Goal: Task Accomplishment & Management: Manage account settings

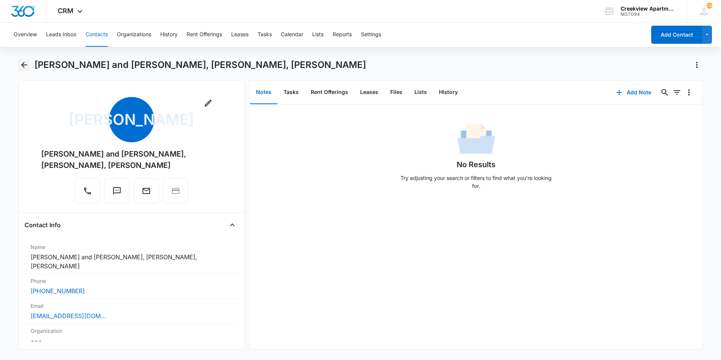
click at [27, 69] on icon "Back" at bounding box center [24, 64] width 9 height 9
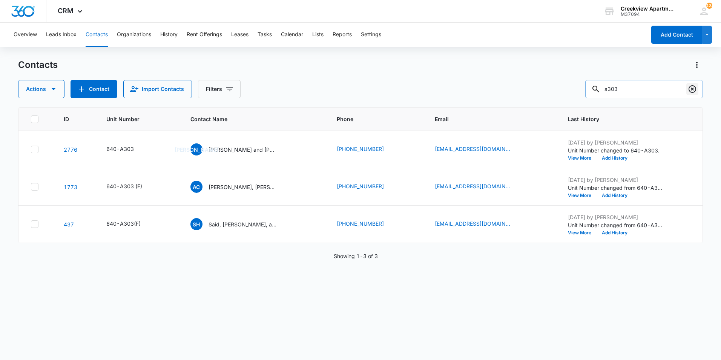
click at [695, 89] on icon "Clear" at bounding box center [692, 88] width 9 height 9
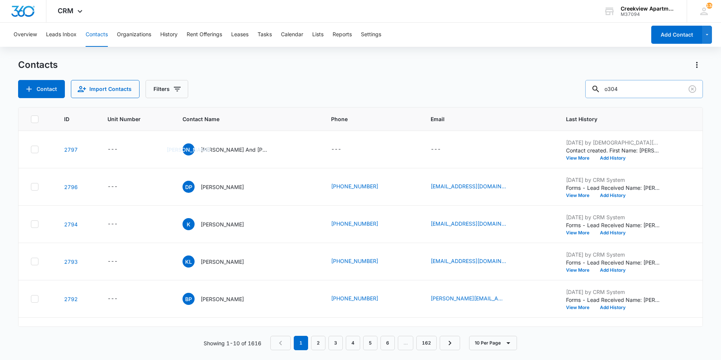
type input "o304"
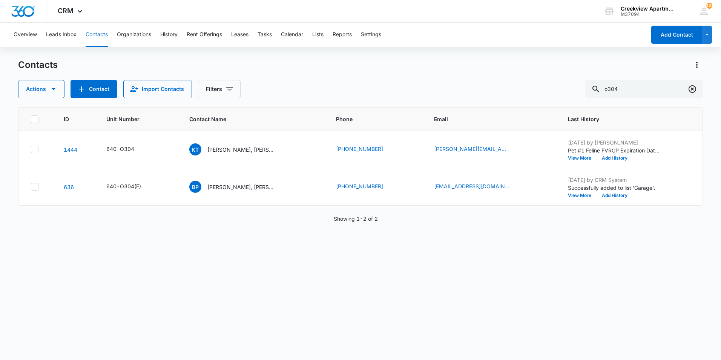
click at [695, 86] on icon "Clear" at bounding box center [692, 88] width 9 height 9
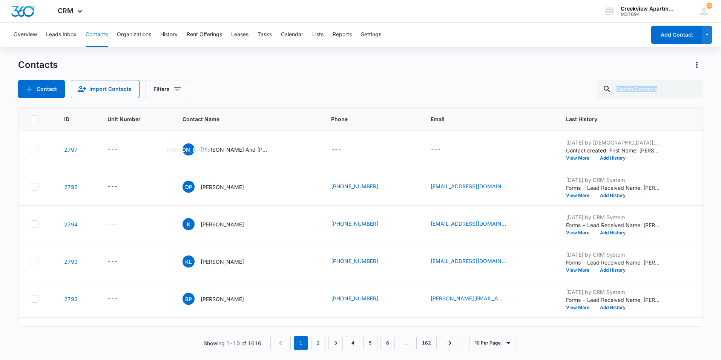
click at [695, 86] on div at bounding box center [692, 89] width 12 height 18
click at [688, 88] on div at bounding box center [692, 89] width 12 height 18
click at [677, 90] on input "text" at bounding box center [650, 89] width 106 height 18
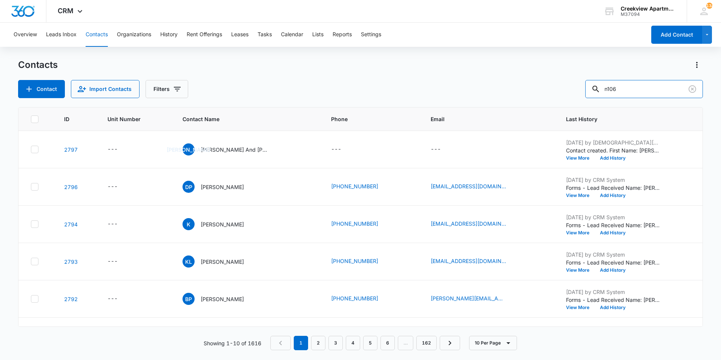
type input "n106"
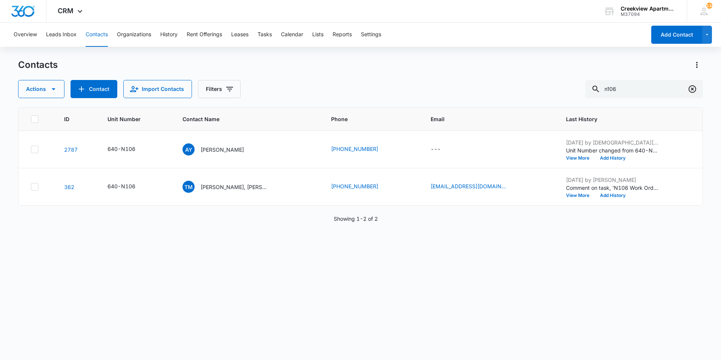
click at [695, 91] on icon "Clear" at bounding box center [692, 88] width 9 height 9
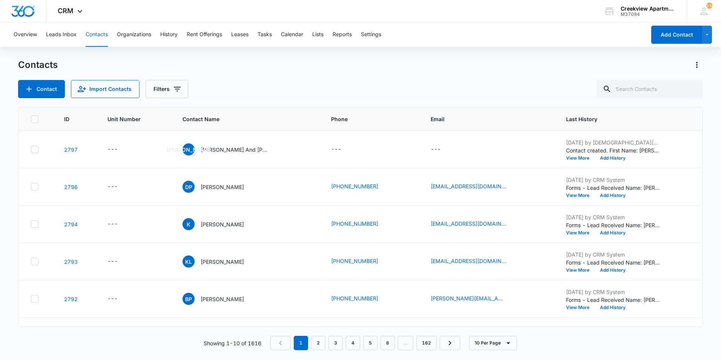
click at [695, 91] on div at bounding box center [692, 89] width 12 height 18
drag, startPoint x: 695, startPoint y: 91, endPoint x: 678, endPoint y: 93, distance: 16.7
click at [678, 93] on input "text" at bounding box center [650, 89] width 106 height 18
click at [676, 91] on input "text" at bounding box center [650, 89] width 106 height 18
type input "o304"
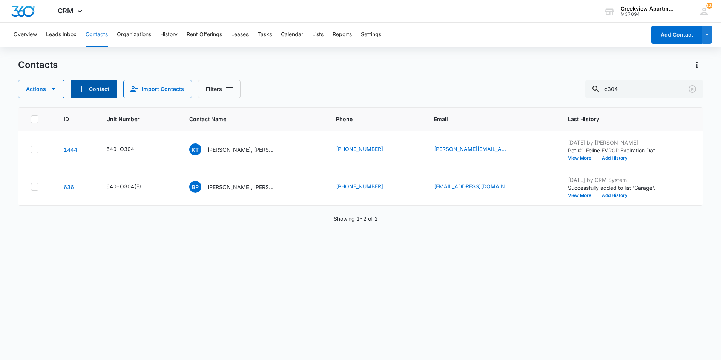
click at [95, 95] on button "Contact" at bounding box center [94, 89] width 47 height 18
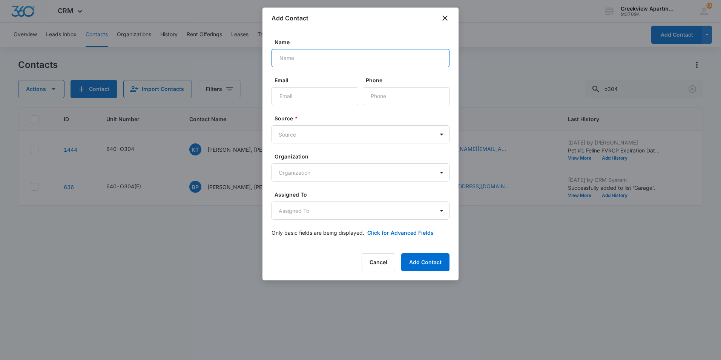
click at [331, 66] on input "Name" at bounding box center [361, 58] width 178 height 18
type input "[PERSON_NAME]"
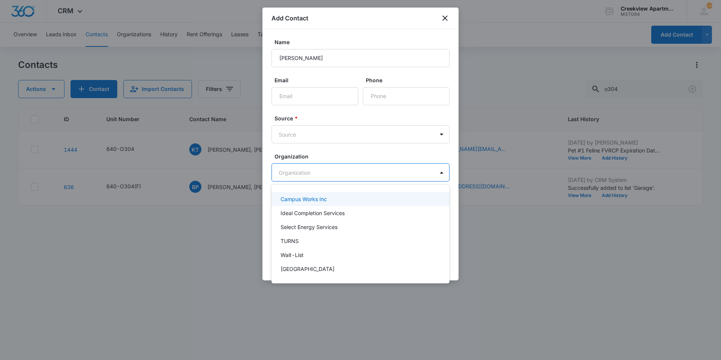
click at [333, 174] on body "CRM Apps Reputation Websites Forms CRM Email Social Content Ads Intelligence Fi…" at bounding box center [360, 180] width 721 height 360
click at [330, 172] on div at bounding box center [360, 180] width 721 height 360
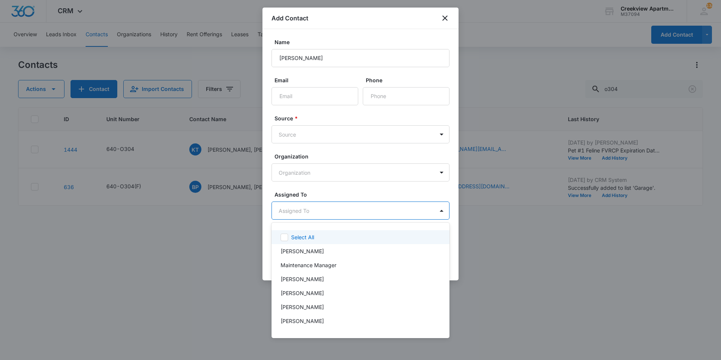
click at [329, 217] on body "CRM Apps Reputation Websites Forms CRM Email Social Content Ads Intelligence Fi…" at bounding box center [360, 180] width 721 height 360
click at [331, 161] on div at bounding box center [360, 180] width 721 height 360
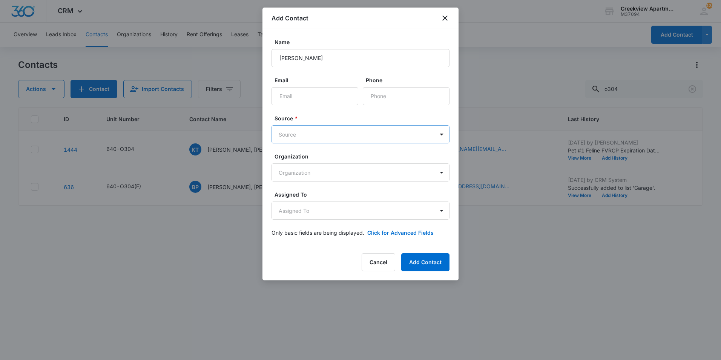
click at [339, 139] on body "CRM Apps Reputation Websites Forms CRM Email Social Content Ads Intelligence Fi…" at bounding box center [360, 180] width 721 height 360
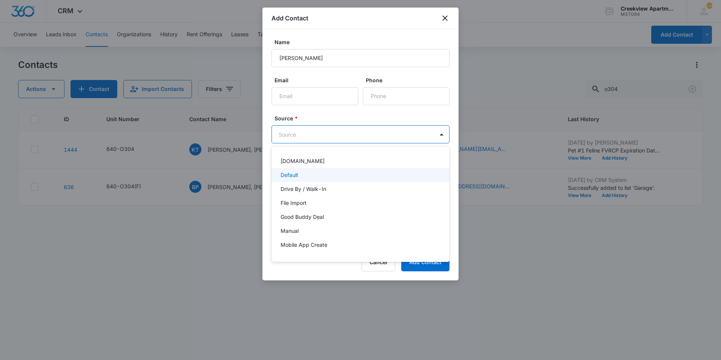
drag, startPoint x: 298, startPoint y: 177, endPoint x: 327, endPoint y: 202, distance: 37.9
click at [298, 177] on p "Default" at bounding box center [290, 175] width 18 height 8
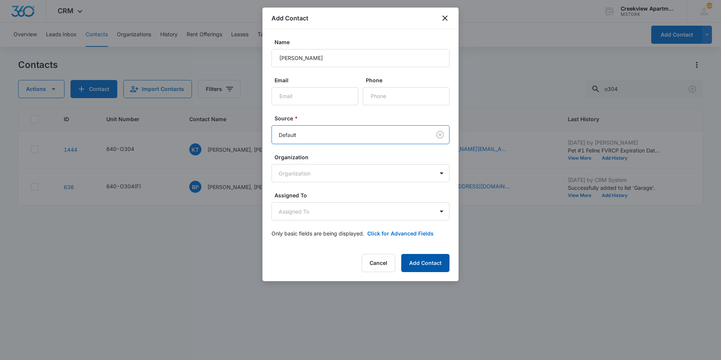
click at [416, 265] on button "Add Contact" at bounding box center [425, 263] width 48 height 18
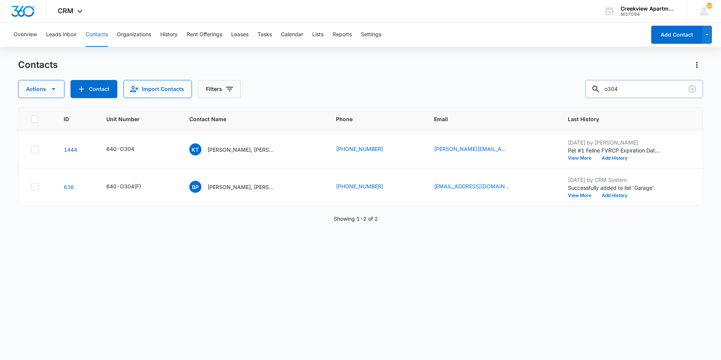
click at [638, 89] on input "o304" at bounding box center [644, 89] width 118 height 18
drag, startPoint x: 638, startPoint y: 89, endPoint x: 647, endPoint y: 83, distance: 11.0
click at [639, 89] on input "o304" at bounding box center [644, 89] width 118 height 18
type input "[PERSON_NAME] english"
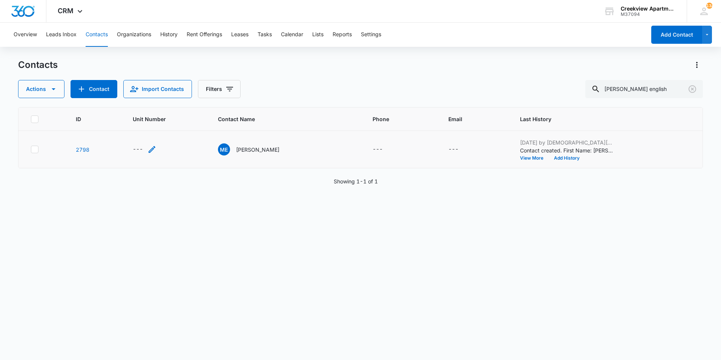
click at [148, 149] on div "---" at bounding box center [145, 149] width 24 height 9
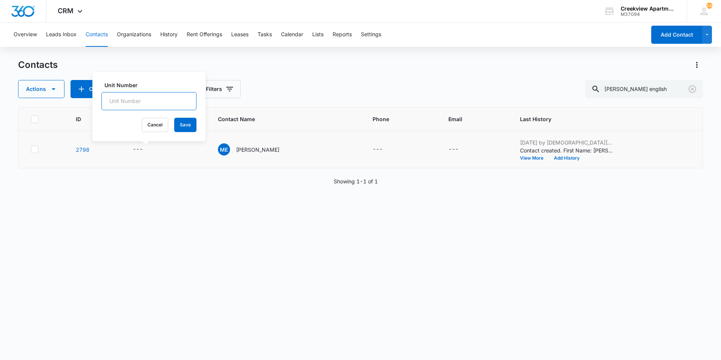
click at [142, 102] on input "Unit Number" at bounding box center [148, 101] width 95 height 18
type input "6"
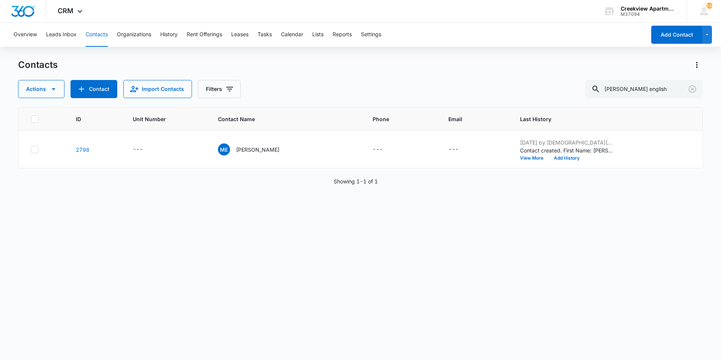
drag, startPoint x: 75, startPoint y: 48, endPoint x: 77, endPoint y: 44, distance: 4.3
click at [77, 45] on div "Overview Leads Inbox Contacts Organizations History Rent Offerings Leases Tasks…" at bounding box center [360, 191] width 721 height 336
drag, startPoint x: 77, startPoint y: 44, endPoint x: 119, endPoint y: 53, distance: 42.7
click at [120, 56] on div "Overview Leads Inbox Contacts Organizations History Rent Offerings Leases Tasks…" at bounding box center [360, 191] width 721 height 336
click at [106, 38] on button "Contacts" at bounding box center [97, 35] width 22 height 24
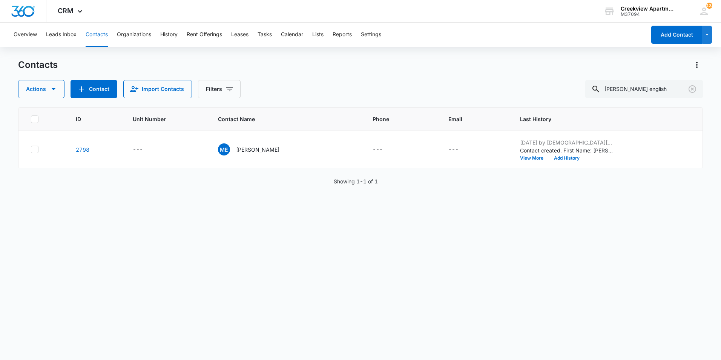
click at [98, 36] on button "Contacts" at bounding box center [97, 35] width 22 height 24
click at [98, 35] on button "Contacts" at bounding box center [97, 35] width 22 height 24
click at [693, 93] on icon "Clear" at bounding box center [692, 88] width 9 height 9
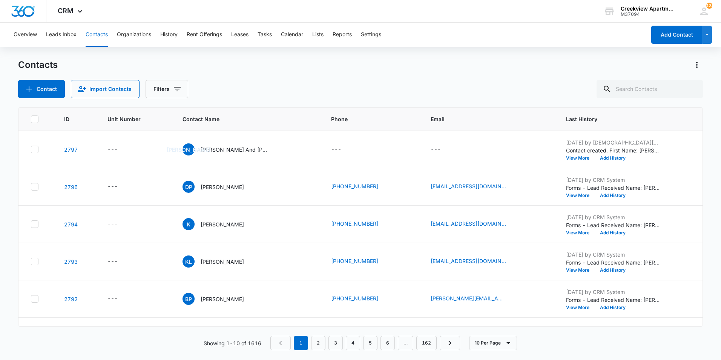
click at [93, 33] on button "Contacts" at bounding box center [97, 35] width 22 height 24
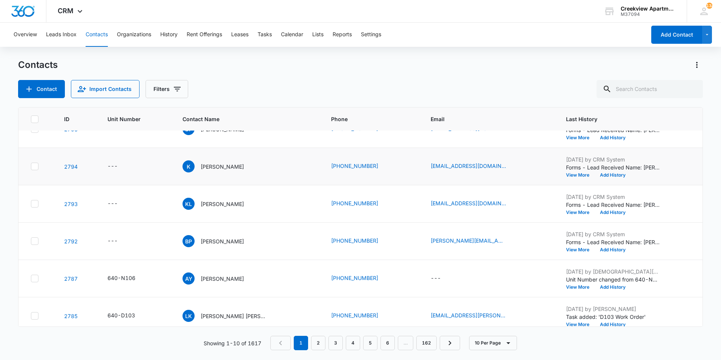
scroll to position [151, 0]
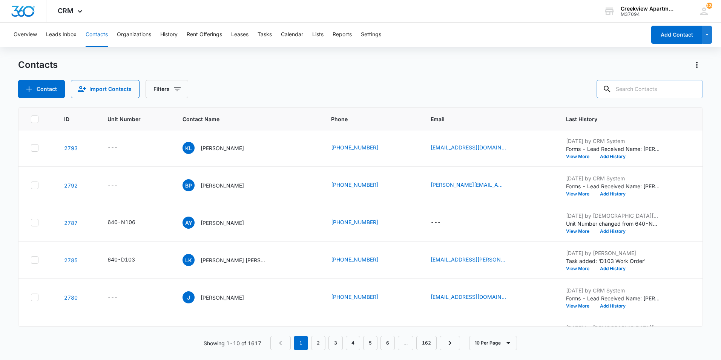
click at [667, 95] on input "text" at bounding box center [650, 89] width 106 height 18
type input "[PERSON_NAME] english"
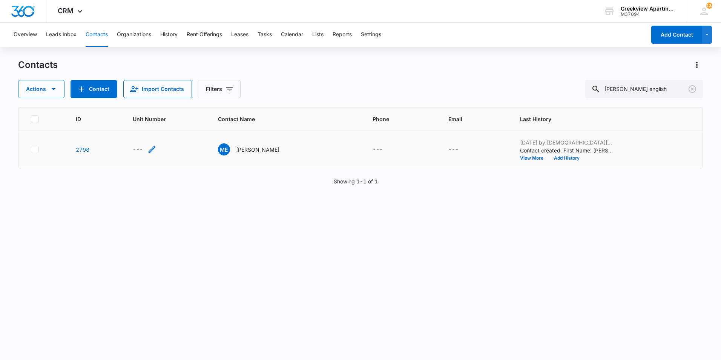
click at [139, 146] on div "---" at bounding box center [138, 149] width 10 height 9
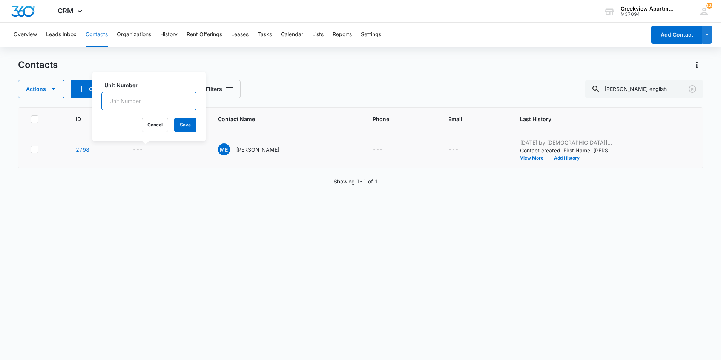
click at [147, 106] on input "Unit Number" at bounding box center [148, 101] width 95 height 18
type input "640-O304"
click at [176, 121] on button "Save" at bounding box center [185, 125] width 22 height 14
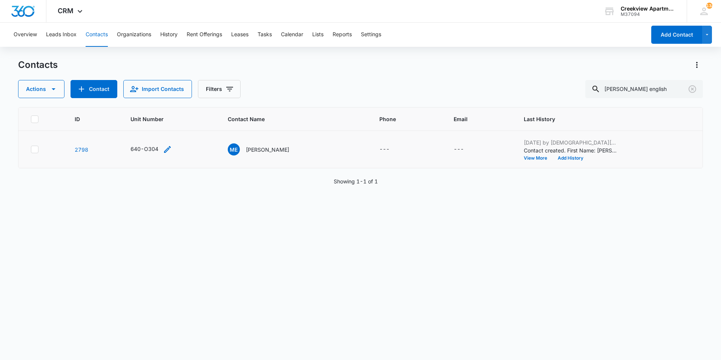
click at [156, 150] on div "640-O304" at bounding box center [144, 149] width 28 height 8
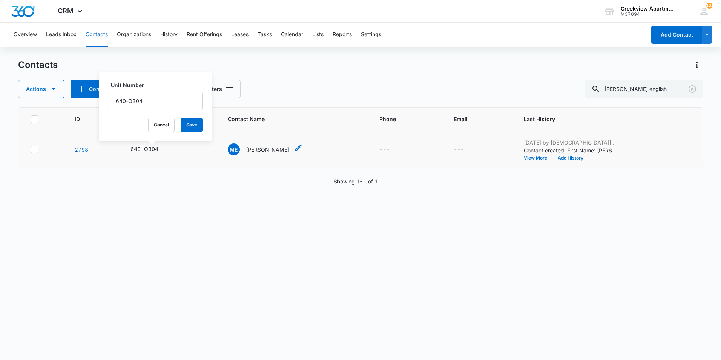
click at [259, 151] on p "[PERSON_NAME]" at bounding box center [267, 150] width 43 height 8
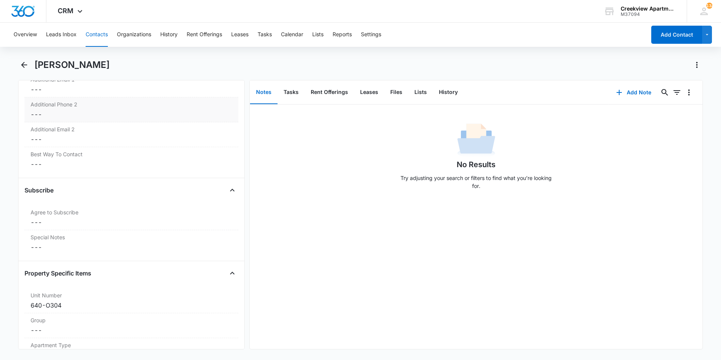
scroll to position [490, 0]
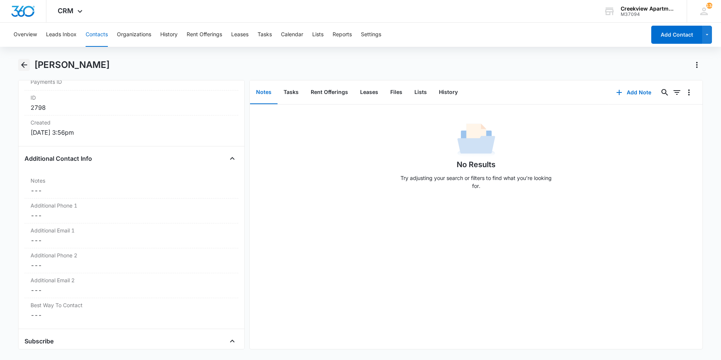
click at [22, 69] on icon "Back" at bounding box center [24, 64] width 9 height 9
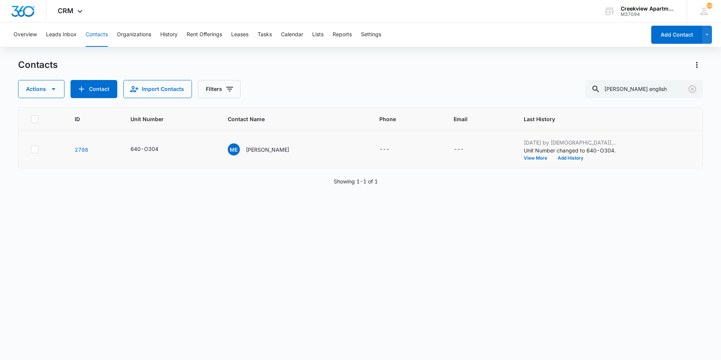
drag, startPoint x: 692, startPoint y: 87, endPoint x: 618, endPoint y: 137, distance: 88.1
click at [692, 89] on icon "Clear" at bounding box center [692, 88] width 9 height 9
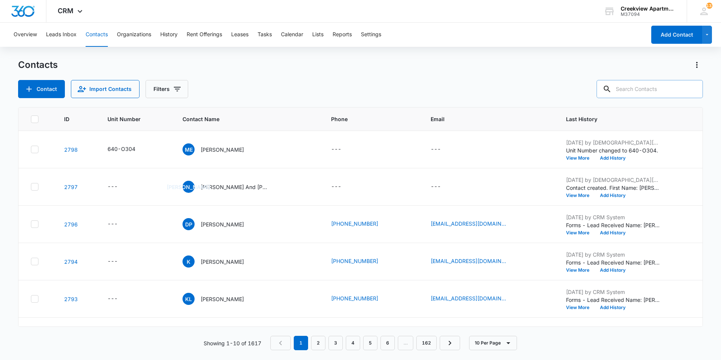
click at [632, 87] on input "text" at bounding box center [650, 89] width 106 height 18
type input "a303"
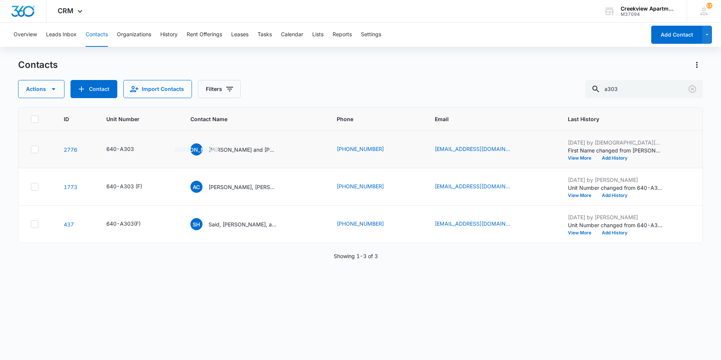
drag, startPoint x: 235, startPoint y: 148, endPoint x: 240, endPoint y: 139, distance: 10.0
click at [235, 148] on p "[PERSON_NAME] and [PERSON_NAME], [PERSON_NAME], [PERSON_NAME]" at bounding box center [243, 150] width 68 height 8
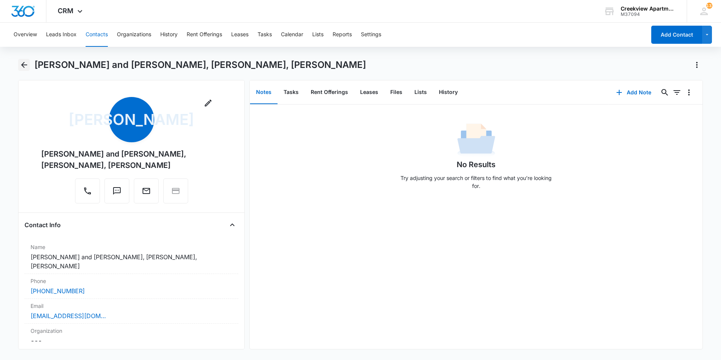
click at [24, 66] on icon "Back" at bounding box center [24, 64] width 9 height 9
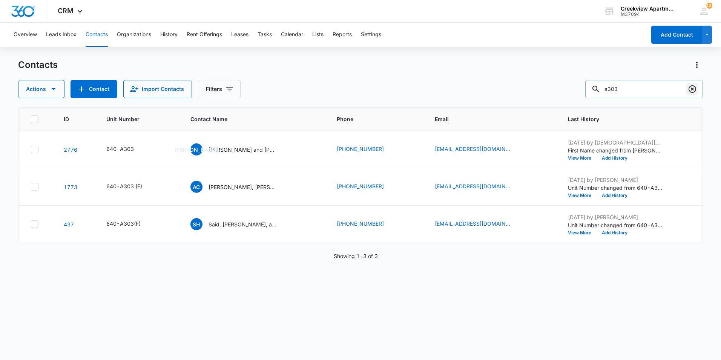
click at [687, 87] on button "Clear" at bounding box center [692, 89] width 12 height 12
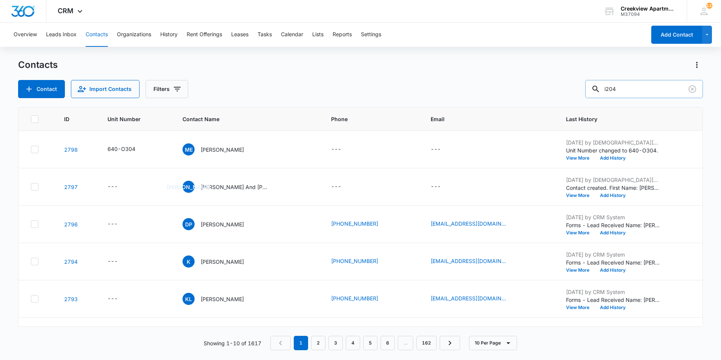
type input "i204"
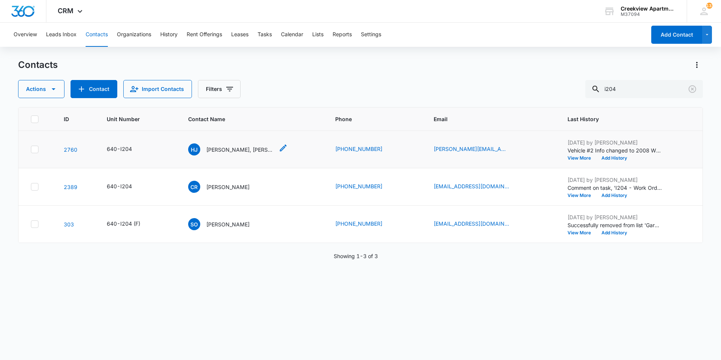
click at [224, 153] on p "Haley Jensen, Bricen Andreasen" at bounding box center [240, 150] width 68 height 8
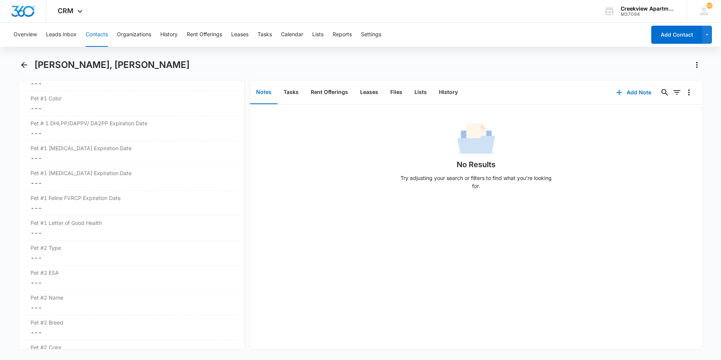
scroll to position [1471, 0]
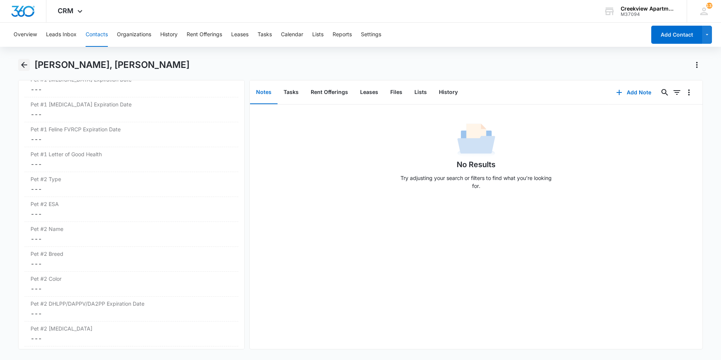
click at [21, 64] on icon "Back" at bounding box center [24, 64] width 9 height 9
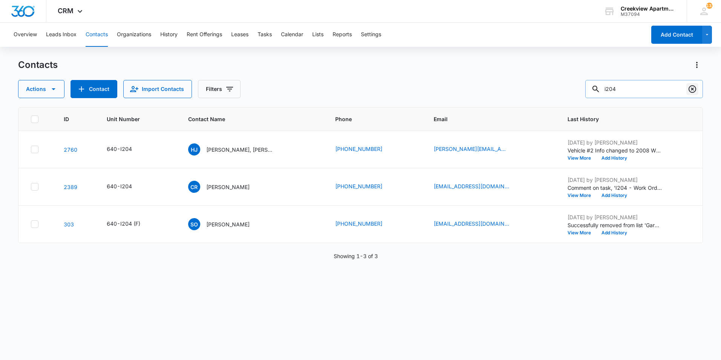
click at [695, 92] on icon "Clear" at bounding box center [693, 89] width 8 height 8
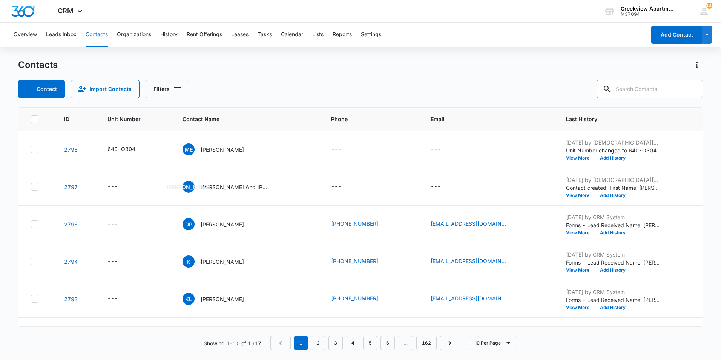
click at [561, 66] on div "Contacts" at bounding box center [360, 65] width 685 height 12
click at [612, 87] on icon at bounding box center [607, 88] width 9 height 9
click at [636, 88] on input "text" at bounding box center [650, 89] width 106 height 18
type input "b202"
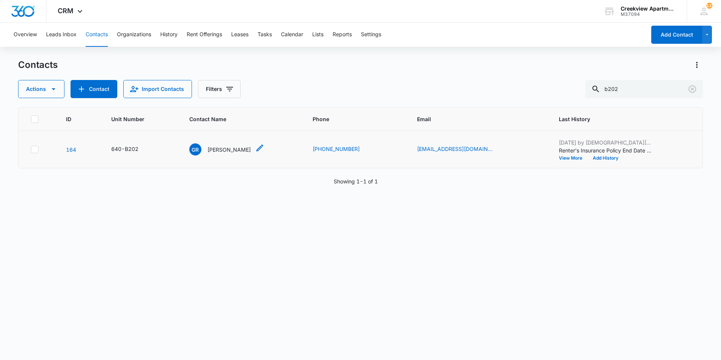
click at [227, 147] on p "Grant Reed" at bounding box center [228, 150] width 43 height 8
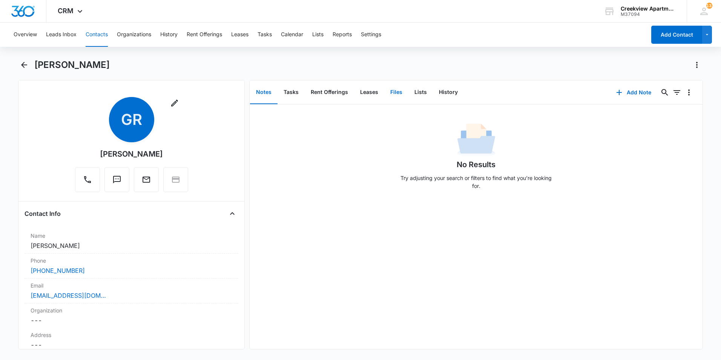
click at [388, 92] on button "Files" at bounding box center [396, 92] width 24 height 23
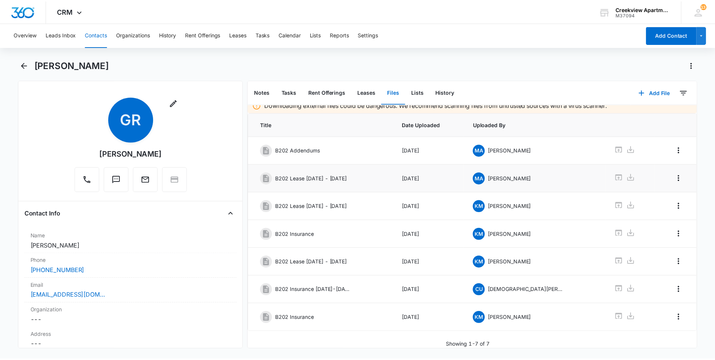
scroll to position [12, 0]
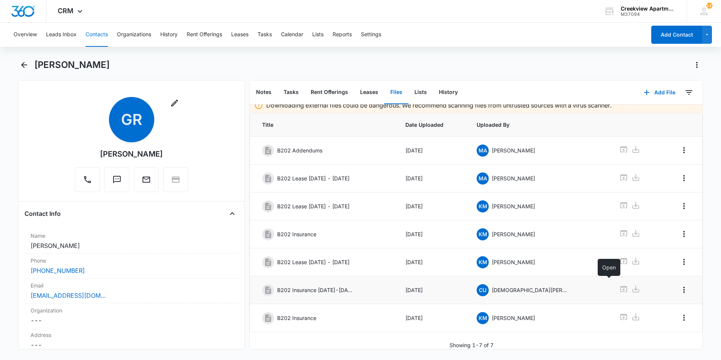
click at [620, 286] on icon at bounding box center [623, 289] width 7 height 6
click at [619, 284] on icon at bounding box center [623, 288] width 9 height 9
click at [413, 276] on td "Sep 10, 2024" at bounding box center [432, 290] width 72 height 28
click at [619, 256] on icon at bounding box center [623, 260] width 9 height 9
click at [30, 35] on button "Overview" at bounding box center [25, 35] width 23 height 24
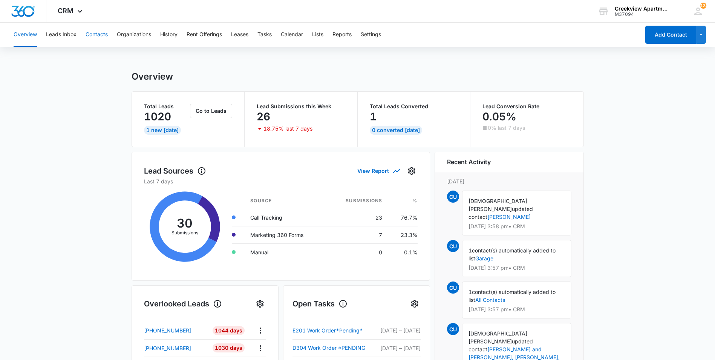
click at [98, 37] on button "Contacts" at bounding box center [97, 35] width 22 height 24
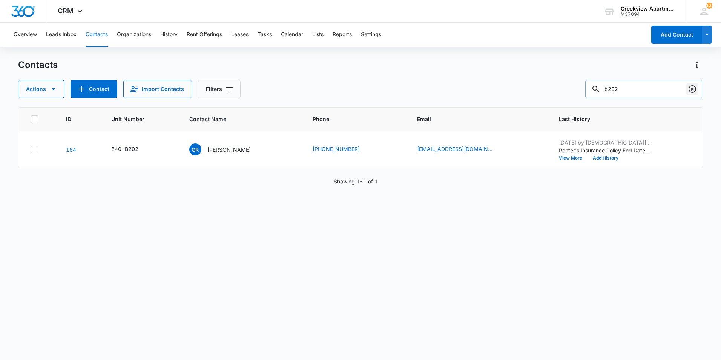
click at [692, 91] on icon "Clear" at bounding box center [692, 88] width 9 height 9
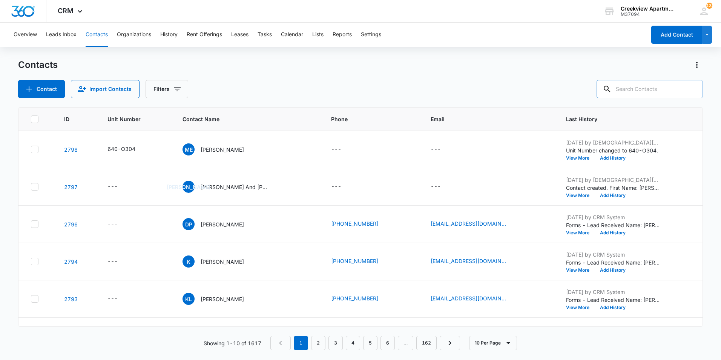
click at [644, 83] on input "text" at bounding box center [650, 89] width 106 height 18
click at [644, 84] on input "text" at bounding box center [650, 89] width 106 height 18
click at [647, 89] on input "text" at bounding box center [650, 89] width 106 height 18
type input "o302"
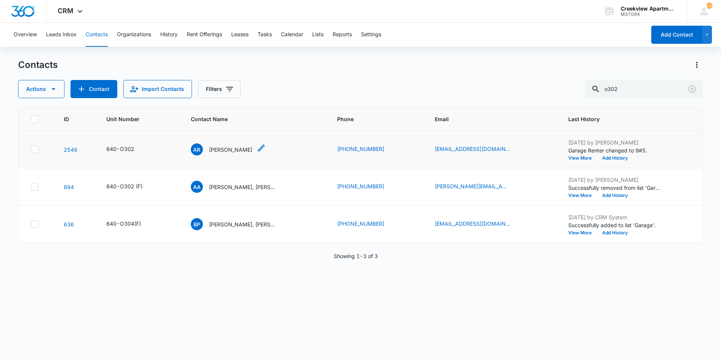
click at [227, 152] on p "Amalio Ramirez JR" at bounding box center [230, 150] width 43 height 8
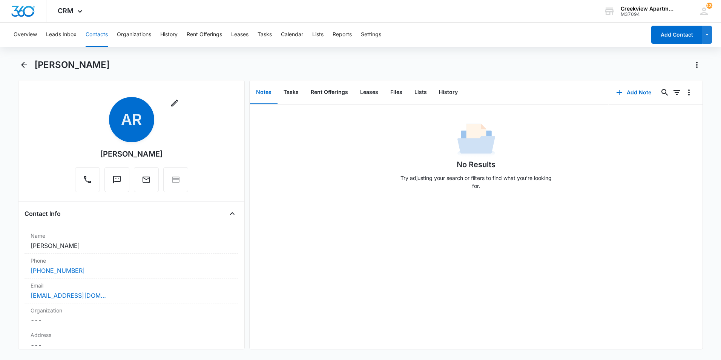
drag, startPoint x: 170, startPoint y: 150, endPoint x: 85, endPoint y: 154, distance: 85.0
click at [85, 155] on div "Remove AR Amalio Ramirez JR" at bounding box center [131, 144] width 113 height 95
copy div "Amalio Ramirez JR"
click at [16, 64] on main "Amalio Ramirez JR Remove AR Amalio Ramirez JR Contact Info Name Cancel Save Cha…" at bounding box center [360, 208] width 721 height 299
click at [19, 64] on button "Back" at bounding box center [24, 65] width 12 height 12
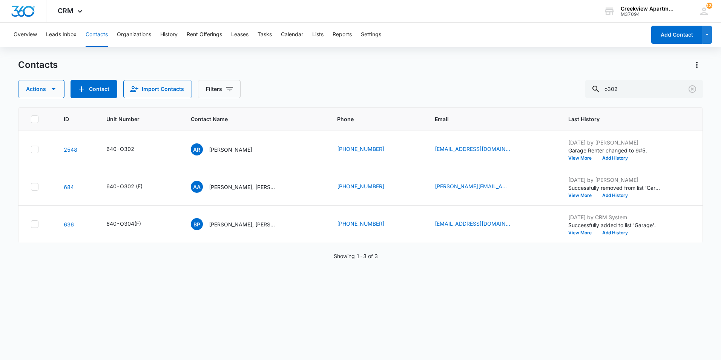
click at [530, 78] on div "Contacts Actions Contact Import Contacts Filters o302" at bounding box center [360, 78] width 685 height 39
click at [229, 147] on p "Amalio Ramirez JR" at bounding box center [230, 150] width 43 height 8
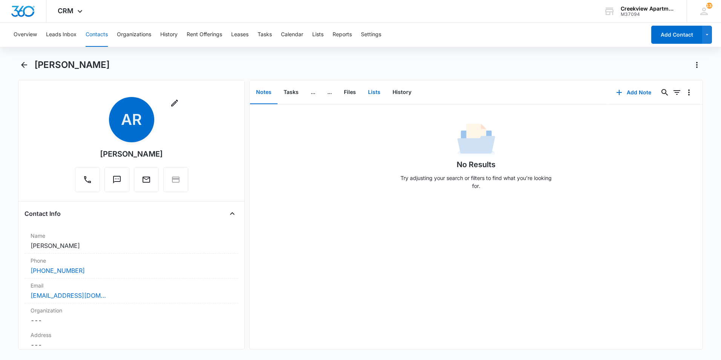
click at [364, 94] on button "Lists" at bounding box center [374, 92] width 25 height 23
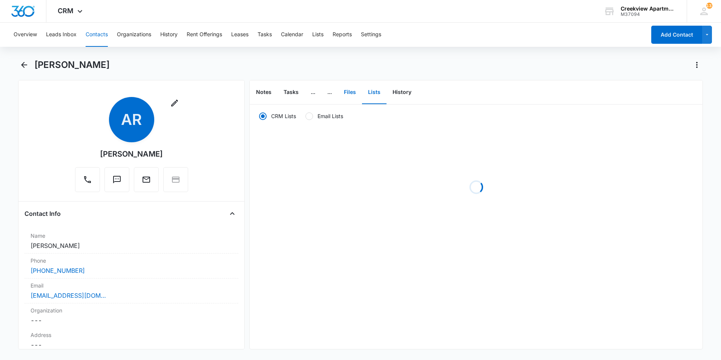
click at [353, 89] on button "Files" at bounding box center [350, 92] width 24 height 23
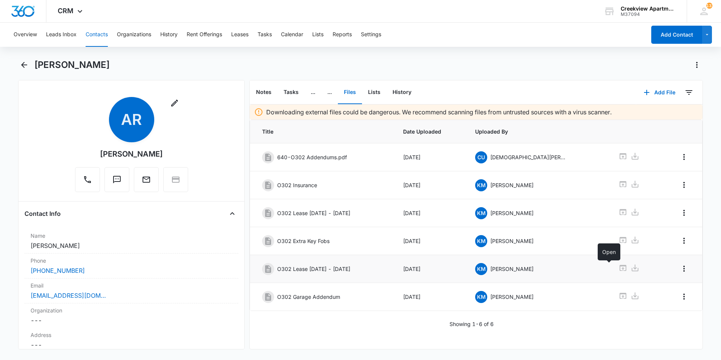
click at [618, 267] on icon at bounding box center [622, 267] width 9 height 9
click at [19, 68] on button "Back" at bounding box center [24, 65] width 12 height 12
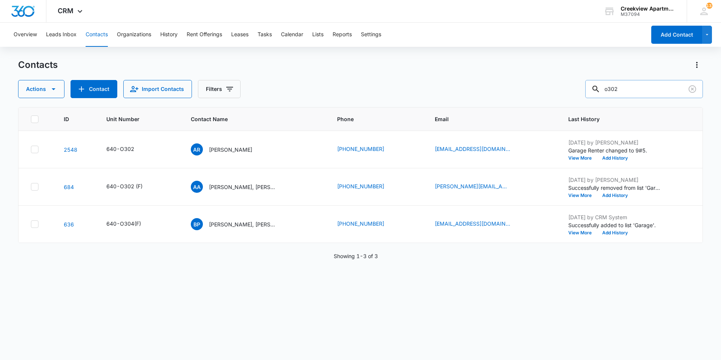
click at [701, 91] on input "o302" at bounding box center [644, 89] width 118 height 18
click at [694, 91] on icon "Clear" at bounding box center [692, 88] width 9 height 9
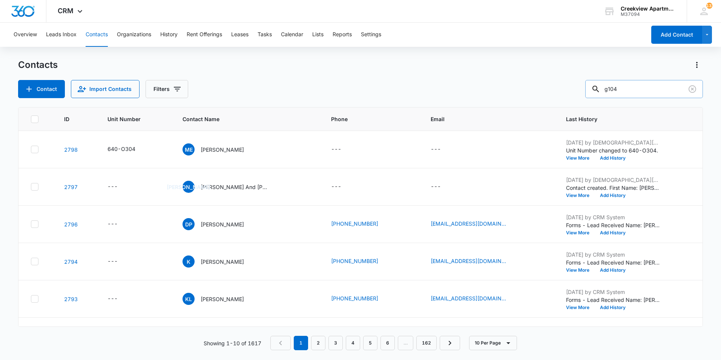
type input "g104"
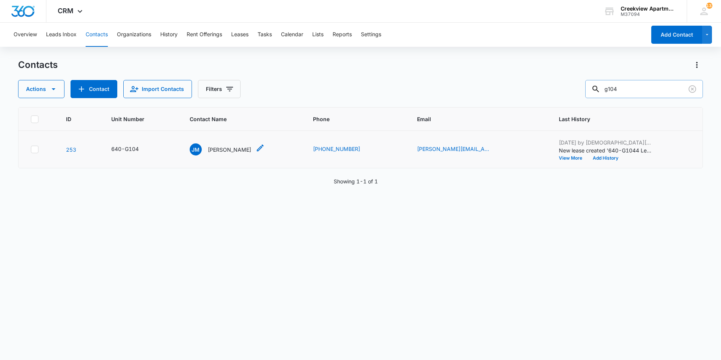
click at [229, 150] on p "Jeremiah Mascarenas" at bounding box center [229, 150] width 43 height 8
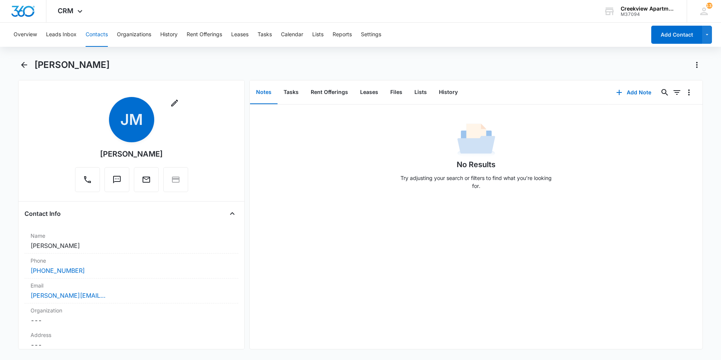
drag, startPoint x: 175, startPoint y: 155, endPoint x: 75, endPoint y: 157, distance: 100.3
click at [75, 157] on div "Remove JM Jeremiah Mascarenas" at bounding box center [131, 144] width 113 height 95
drag, startPoint x: 75, startPoint y: 157, endPoint x: 168, endPoint y: 157, distance: 93.5
click at [163, 157] on div "Jeremiah Mascarenas" at bounding box center [131, 153] width 63 height 11
drag, startPoint x: 168, startPoint y: 157, endPoint x: 178, endPoint y: 155, distance: 9.7
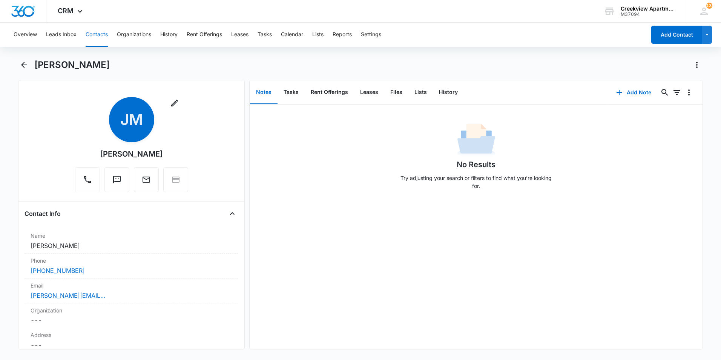
click at [178, 155] on div "Remove JM Jeremiah Mascarenas" at bounding box center [131, 144] width 113 height 95
drag, startPoint x: 175, startPoint y: 154, endPoint x: 85, endPoint y: 157, distance: 90.2
click at [85, 157] on div "Remove JM Jeremiah Mascarenas" at bounding box center [131, 144] width 113 height 95
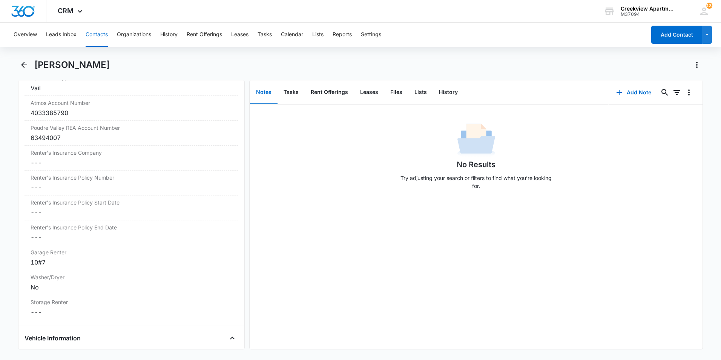
scroll to position [905, 0]
click at [124, 187] on dd "Cancel Save Changes ---" at bounding box center [132, 190] width 202 height 9
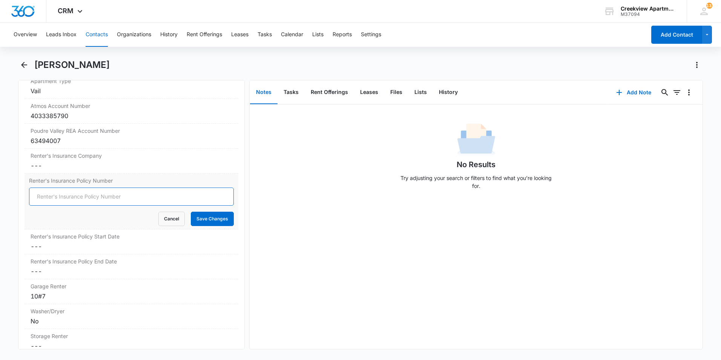
click at [125, 199] on input "Renter's Insurance Policy Number" at bounding box center [131, 196] width 205 height 18
click at [22, 66] on icon "Back" at bounding box center [24, 65] width 6 height 6
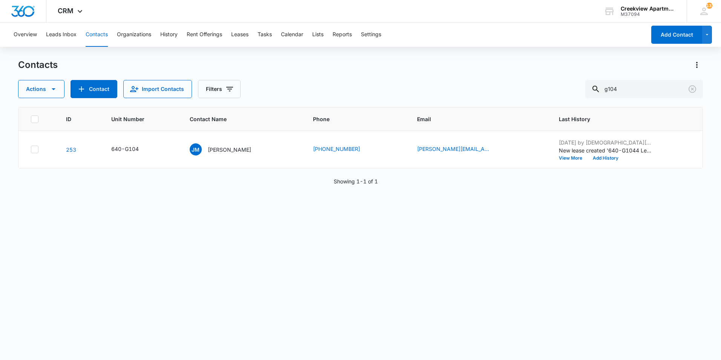
drag, startPoint x: -2, startPoint y: 176, endPoint x: 35, endPoint y: 240, distance: 73.9
click at [647, 86] on input "g104" at bounding box center [644, 89] width 118 height 18
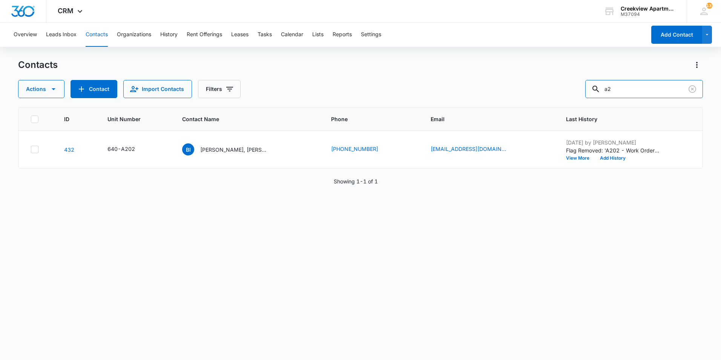
type input "a"
type input "A202"
click at [255, 146] on p "Bernardo Islas, Alondra Samaniego" at bounding box center [234, 150] width 68 height 8
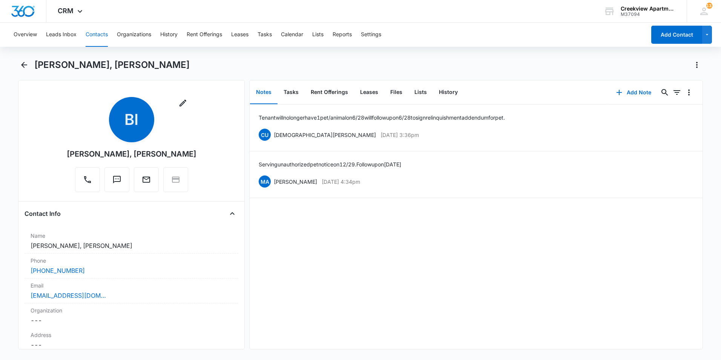
click at [252, 72] on div "Bernardo Islas, Alondra Samaniego" at bounding box center [360, 69] width 685 height 21
click at [297, 50] on div "Overview Leads Inbox Contacts Organizations History Rent Offerings Leases Tasks…" at bounding box center [360, 191] width 721 height 336
click at [403, 58] on div "Overview Leads Inbox Contacts Organizations History Rent Offerings Leases Tasks…" at bounding box center [360, 191] width 721 height 336
drag, startPoint x: 118, startPoint y: 267, endPoint x: -2, endPoint y: 272, distance: 119.3
click at [0, 272] on html "CRM Apps Reputation Websites Forms CRM Email Social Content Ads Intelligence Fi…" at bounding box center [360, 180] width 721 height 360
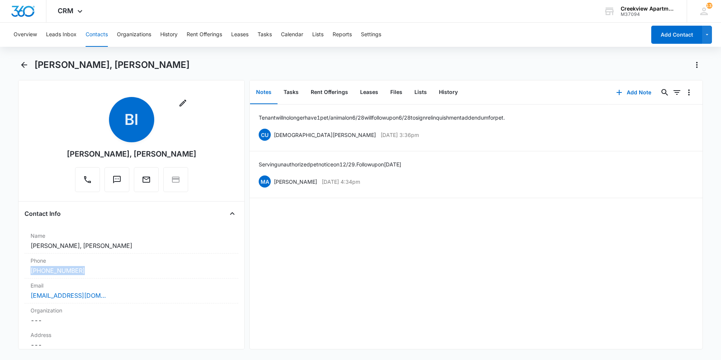
copy link "(863) 873-6217"
click at [253, 214] on div "Tenant will no longer have 1 pet/animal on 6/28 will follow up on 6/28 to sign …" at bounding box center [476, 226] width 453 height 244
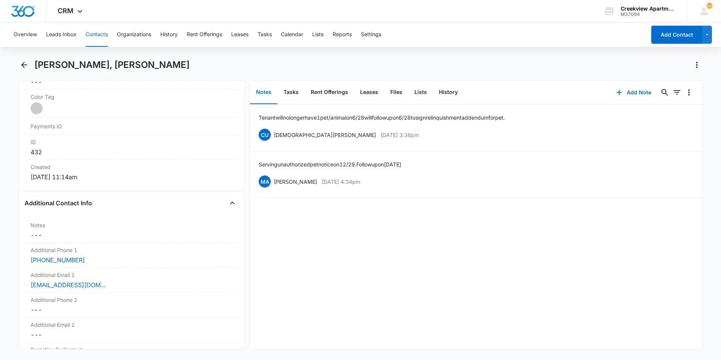
scroll to position [490, 0]
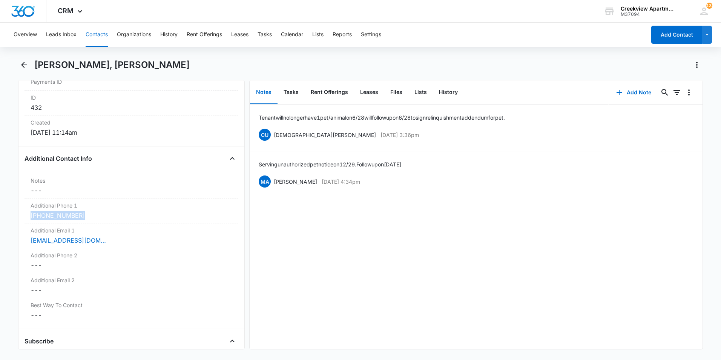
drag, startPoint x: 92, startPoint y: 218, endPoint x: 5, endPoint y: 219, distance: 87.1
click at [6, 219] on main "Bernardo Islas, Alondra Samaniego Remove BI Bernardo Islas, Alondra Samaniego C…" at bounding box center [360, 208] width 721 height 299
copy link "(970) 643-4214"
click at [318, 67] on div "Bernardo Islas, Alondra Samaniego" at bounding box center [368, 65] width 669 height 12
click at [24, 64] on icon "Back" at bounding box center [24, 65] width 6 height 6
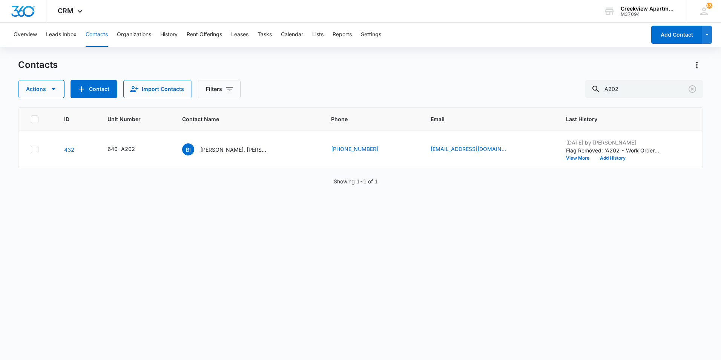
click at [96, 34] on button "Contacts" at bounding box center [97, 35] width 22 height 24
